Goal: Task Accomplishment & Management: Manage account settings

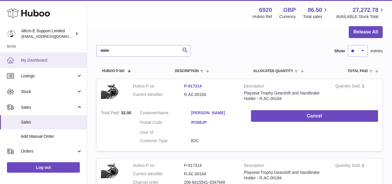
click at [34, 62] on span "My Dashboard" at bounding box center [52, 61] width 62 height 6
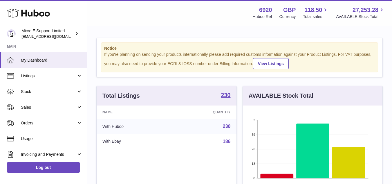
scroll to position [290388, 290338]
drag, startPoint x: 136, startPoint y: 53, endPoint x: 226, endPoint y: 55, distance: 90.4
click at [226, 55] on div "If you're planning on sending your products internationally please add required…" at bounding box center [239, 60] width 271 height 17
click at [241, 59] on div "If you're planning on sending your products internationally please add required…" at bounding box center [239, 60] width 271 height 17
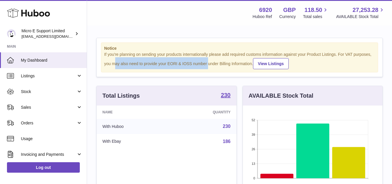
drag, startPoint x: 115, startPoint y: 64, endPoint x: 209, endPoint y: 66, distance: 93.8
click at [209, 66] on div "If you're planning on sending your products internationally please add required…" at bounding box center [239, 60] width 271 height 17
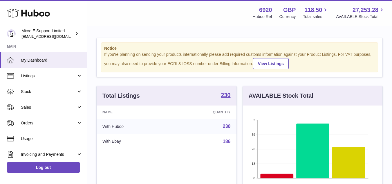
click at [215, 70] on div "Notice If you're planning on sending your products internationally please add r…" at bounding box center [239, 57] width 277 height 30
click at [280, 63] on link "View Listings" at bounding box center [271, 63] width 36 height 11
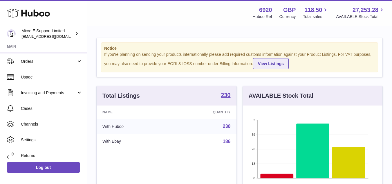
scroll to position [64, 0]
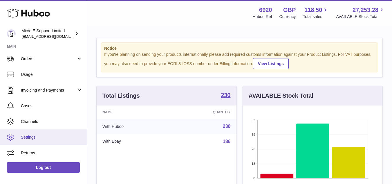
click at [31, 136] on span "Settings" at bounding box center [52, 137] width 62 height 6
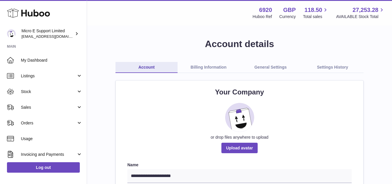
click at [197, 66] on link "Billing Information" at bounding box center [209, 67] width 62 height 11
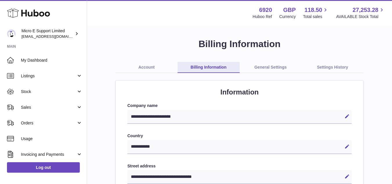
select select "**"
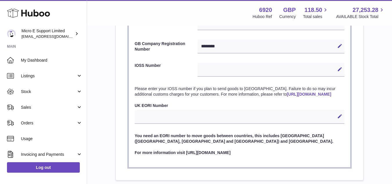
scroll to position [290, 0]
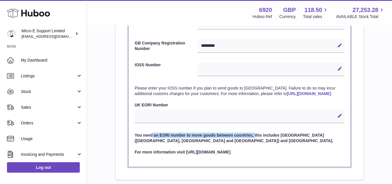
drag, startPoint x: 153, startPoint y: 141, endPoint x: 255, endPoint y: 141, distance: 102.0
click at [255, 141] on p "You need an EORI number to move goods between countries, this includes [GEOGRAP…" at bounding box center [240, 137] width 210 height 11
click at [240, 143] on p "You need an EORI number to move goods between countries, this includes [GEOGRAP…" at bounding box center [240, 137] width 210 height 11
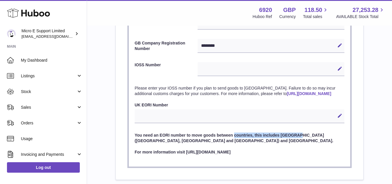
drag, startPoint x: 235, startPoint y: 140, endPoint x: 297, endPoint y: 140, distance: 61.6
click at [297, 140] on p "You need an EORI number to move goods between countries, this includes [GEOGRAP…" at bounding box center [240, 137] width 210 height 11
click at [250, 143] on p "You need an EORI number to move goods between countries, this includes [GEOGRAP…" at bounding box center [240, 137] width 210 height 11
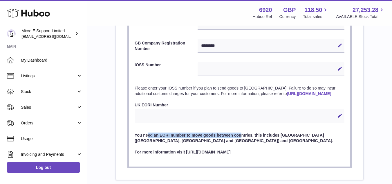
drag, startPoint x: 148, startPoint y: 140, endPoint x: 241, endPoint y: 140, distance: 92.7
click at [241, 140] on p "You need an EORI number to move goods between countries, this includes [GEOGRAP…" at bounding box center [240, 137] width 210 height 11
click at [258, 142] on p "You need an EORI number to move goods between countries, this includes [GEOGRAP…" at bounding box center [240, 137] width 210 height 11
click at [339, 118] on icon at bounding box center [340, 115] width 5 height 5
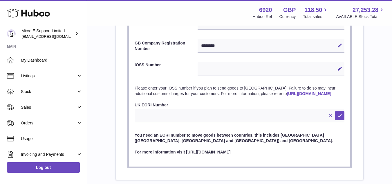
click at [181, 123] on input "text" at bounding box center [240, 116] width 210 height 14
paste input "**********"
type input "**********"
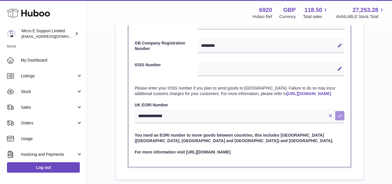
click at [342, 120] on button "Save" at bounding box center [340, 115] width 9 height 9
click at [287, 96] on link "[URL][DOMAIN_NAME]" at bounding box center [309, 93] width 44 height 5
